Goal: Information Seeking & Learning: Understand process/instructions

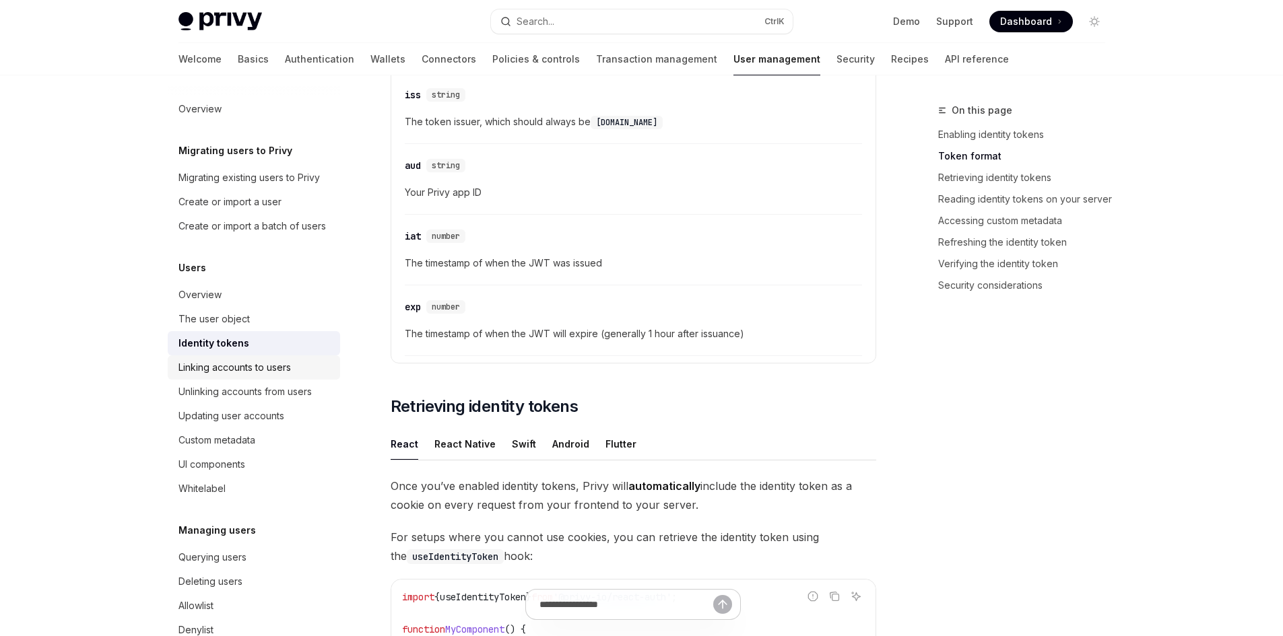
click at [280, 376] on div "Linking accounts to users" at bounding box center [234, 368] width 112 height 16
type textarea "*"
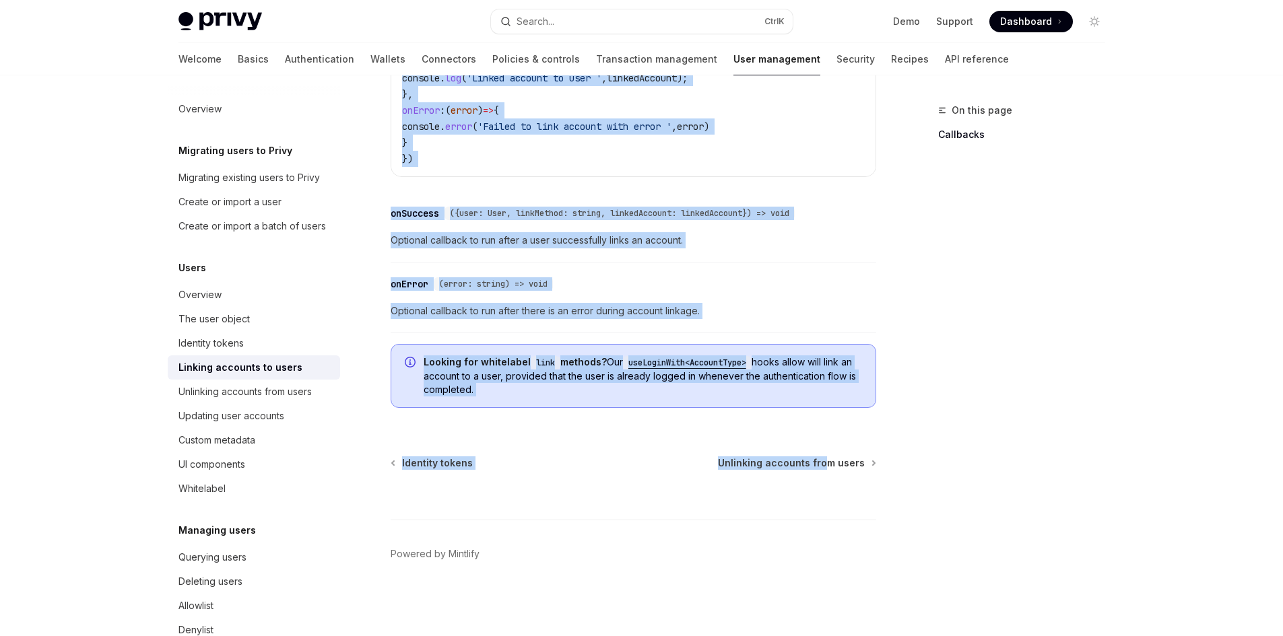
scroll to position [1571, 0]
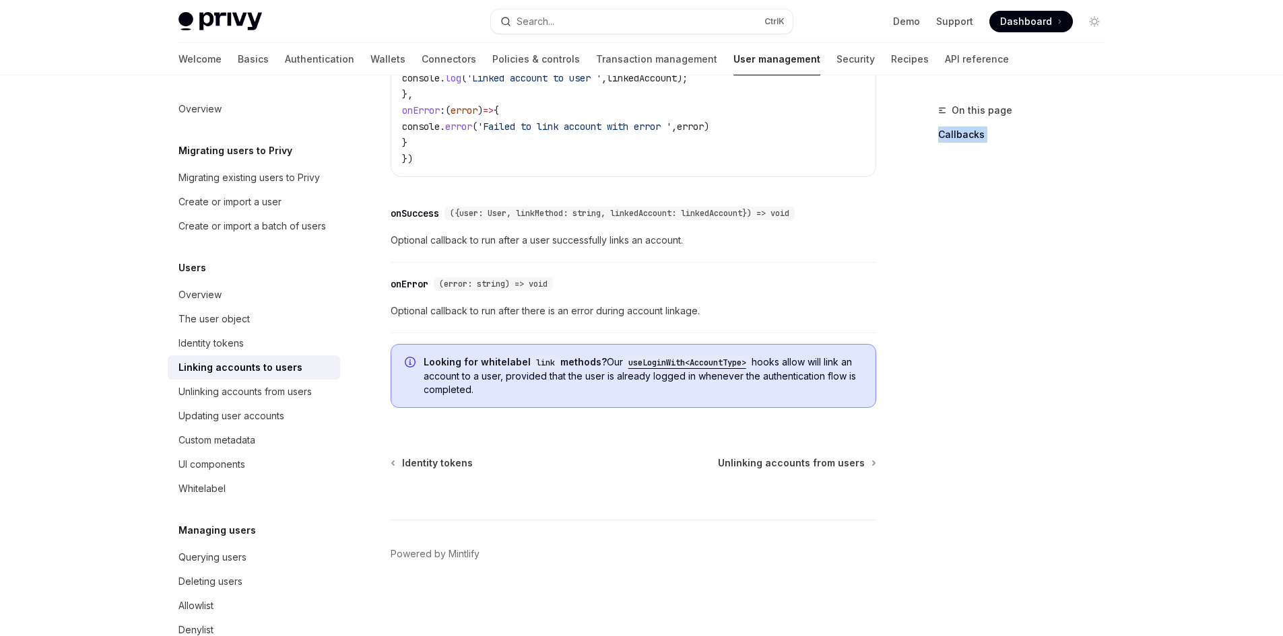
drag, startPoint x: 380, startPoint y: 94, endPoint x: 917, endPoint y: 501, distance: 674.4
copy link "Callbacks"
click at [942, 344] on div "On this page Callbacks" at bounding box center [1013, 369] width 205 height 534
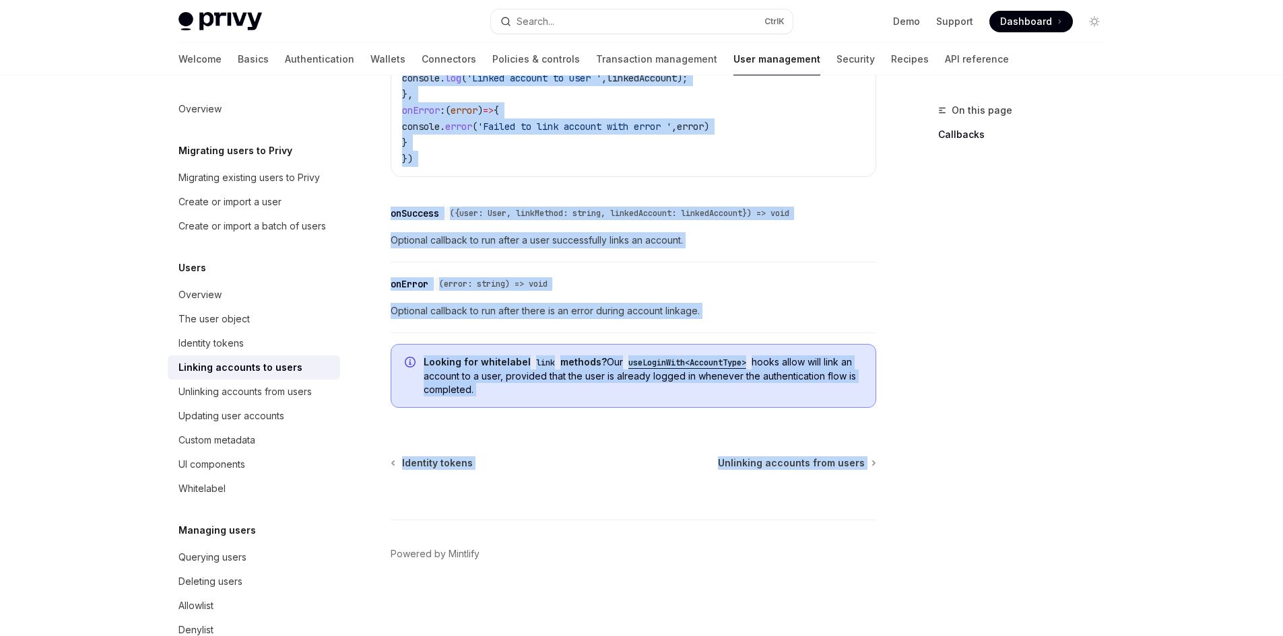
drag, startPoint x: 383, startPoint y: 108, endPoint x: 878, endPoint y: 474, distance: 615.4
copy div "Lorem Ipsumdo sitametc ad elits DoeiUS Temp in UtlaBOR EtdoLO Magn al EnimADM V…"
